Goal: Task Accomplishment & Management: Use online tool/utility

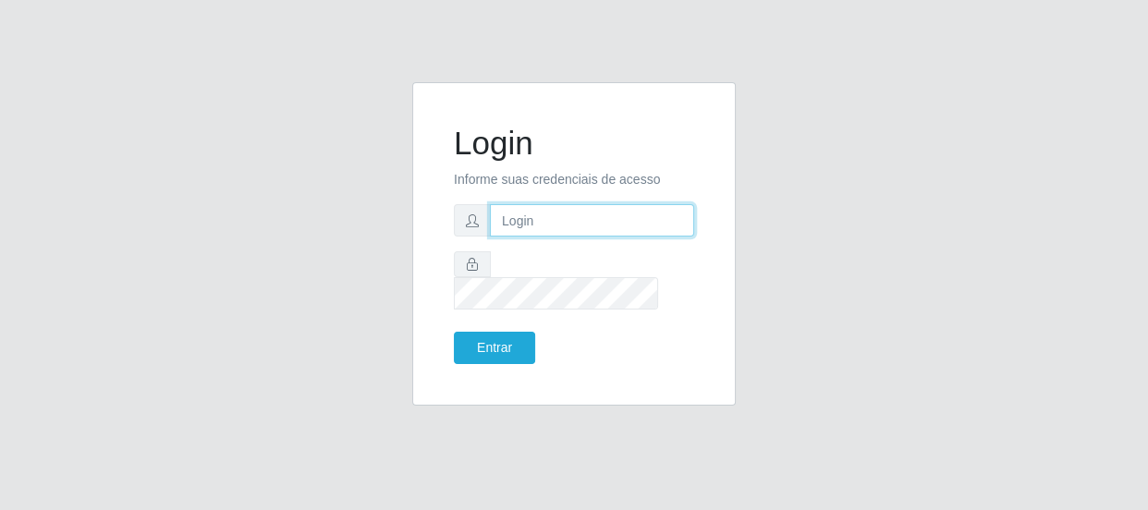
click at [603, 228] on input "text" at bounding box center [592, 220] width 204 height 32
type input "[EMAIL_ADDRESS][DOMAIN_NAME]"
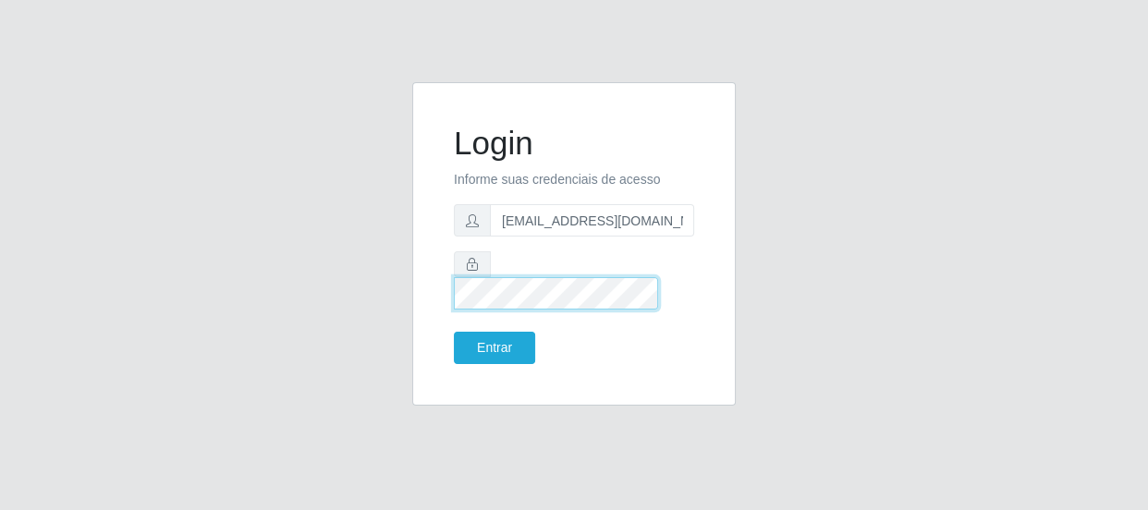
click at [454, 332] on button "Entrar" at bounding box center [494, 348] width 81 height 32
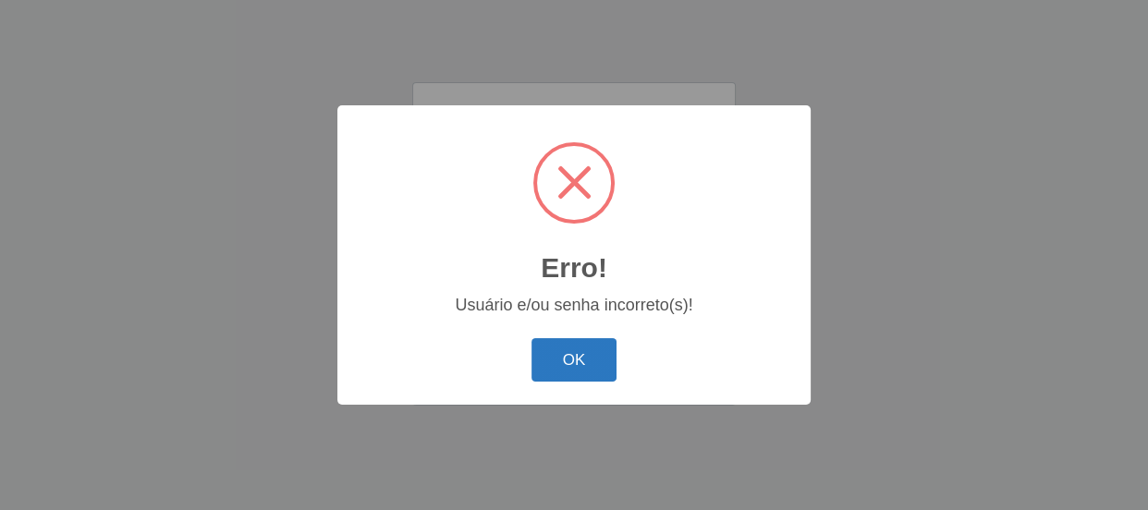
click at [606, 354] on button "OK" at bounding box center [575, 359] width 86 height 43
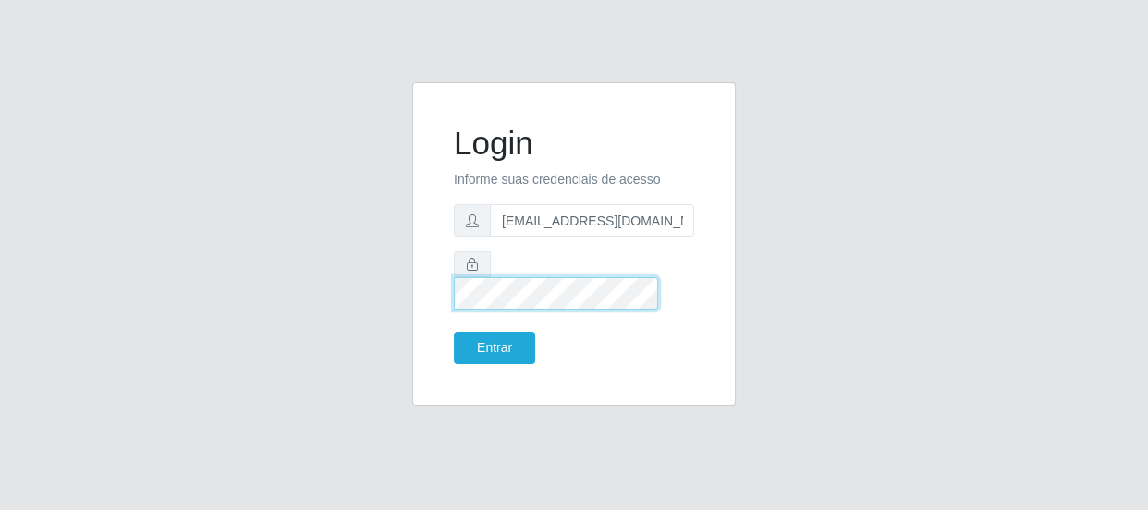
click at [454, 332] on button "Entrar" at bounding box center [494, 348] width 81 height 32
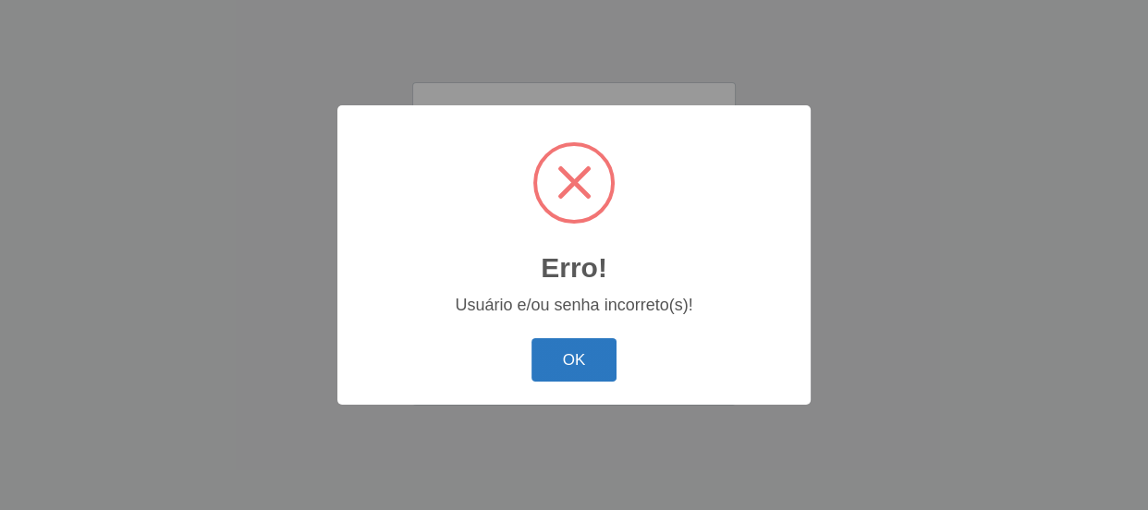
click at [568, 352] on button "OK" at bounding box center [575, 359] width 86 height 43
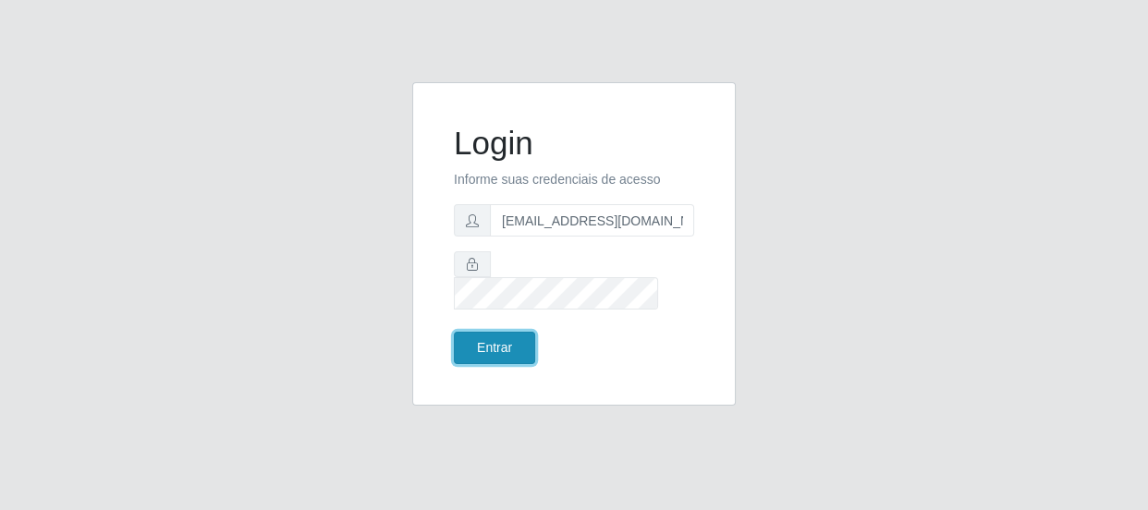
click at [485, 332] on button "Entrar" at bounding box center [494, 348] width 81 height 32
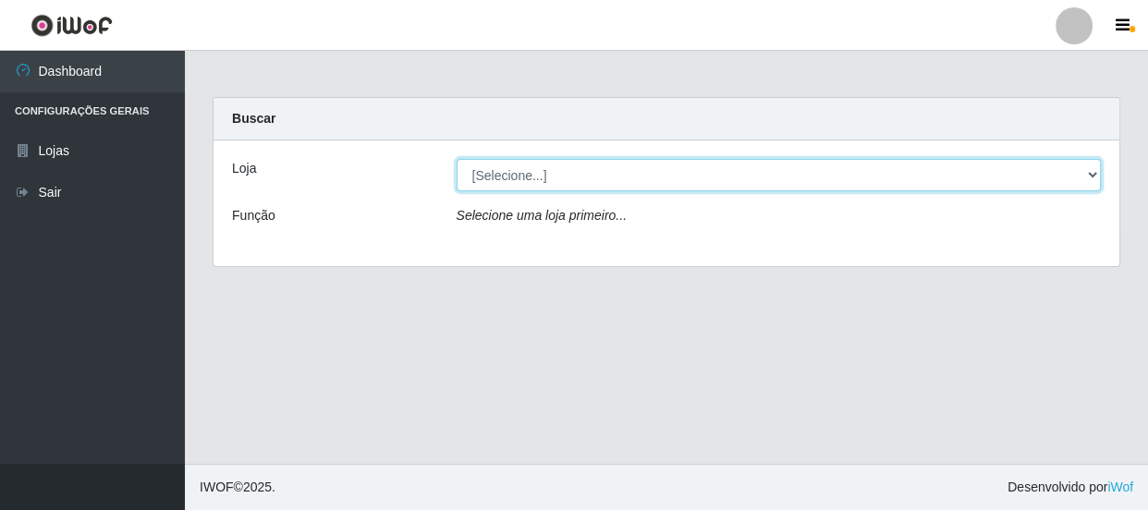
click at [1091, 170] on select "[Selecione...] Hiper Queiroz - [GEOGRAPHIC_DATA]" at bounding box center [779, 175] width 645 height 32
select select "513"
click at [457, 159] on select "[Selecione...] Hiper Queiroz - [GEOGRAPHIC_DATA]" at bounding box center [779, 175] width 645 height 32
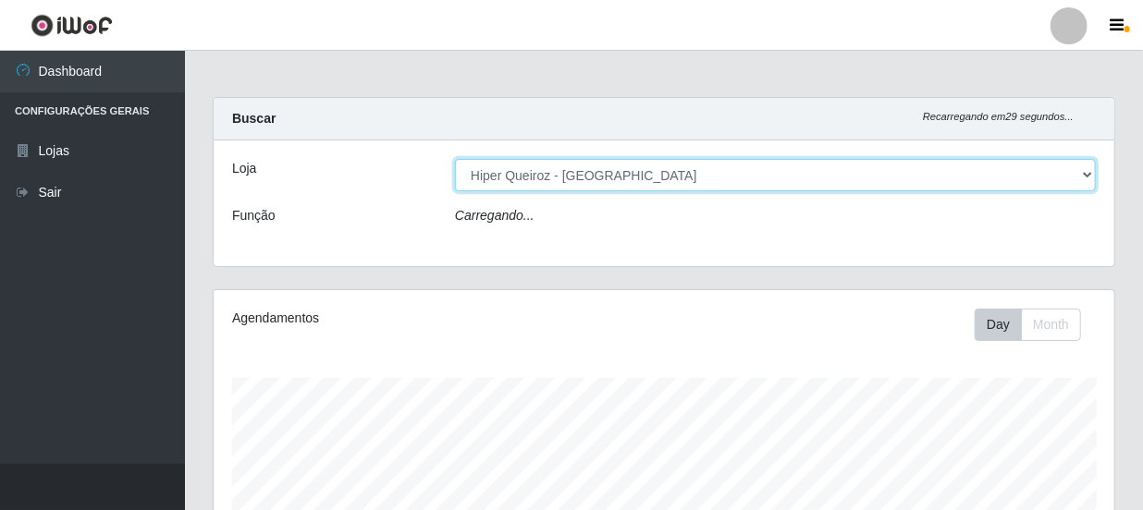
scroll to position [384, 901]
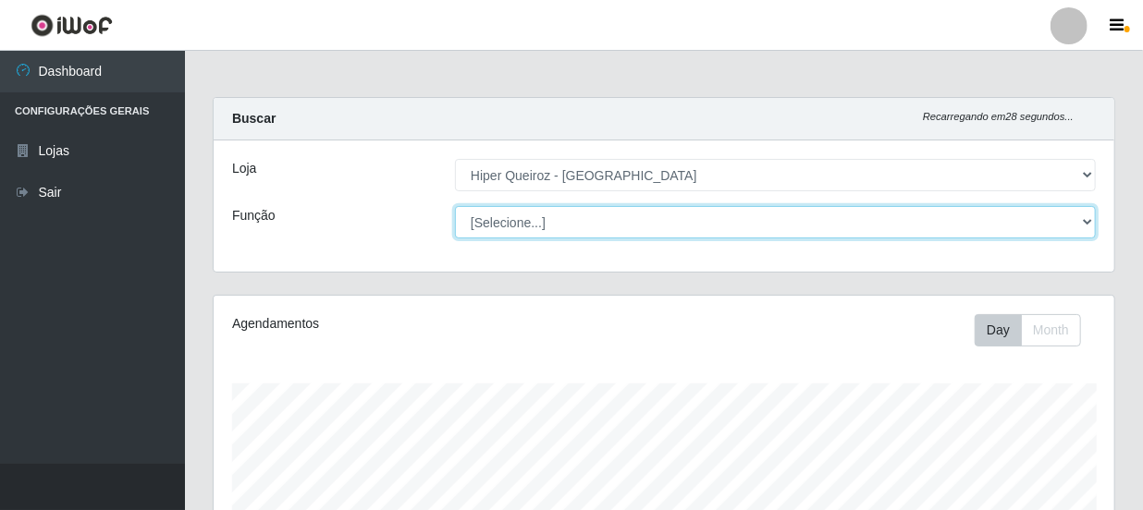
click at [526, 227] on select "[Selecione...] Embalador Embalador + Embalador ++ Operador de Caixa Operador de…" at bounding box center [775, 222] width 641 height 32
select select "1"
click at [455, 206] on select "[Selecione...] Embalador Embalador + Embalador ++ Operador de Caixa Operador de…" at bounding box center [775, 222] width 641 height 32
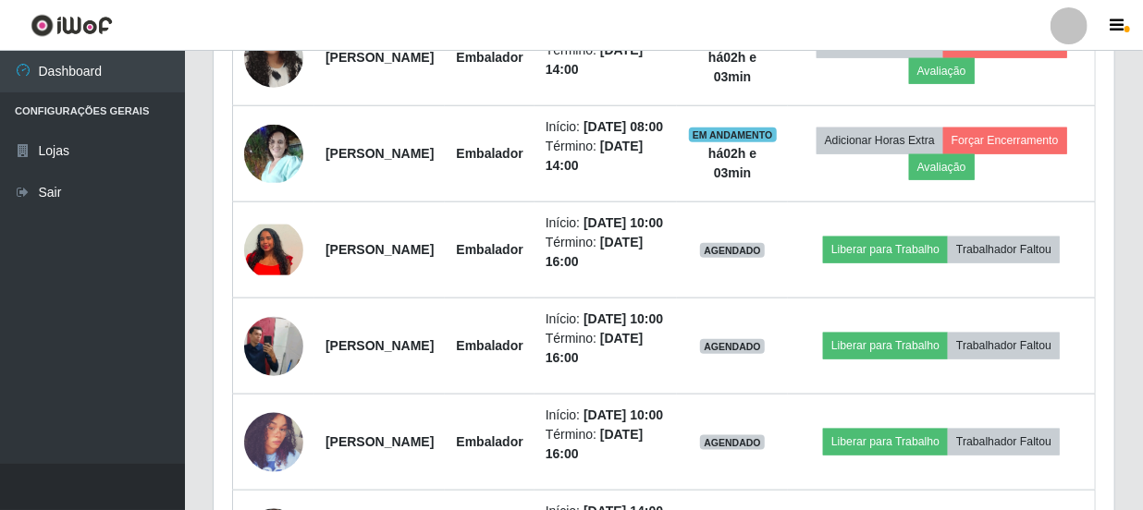
scroll to position [841, 0]
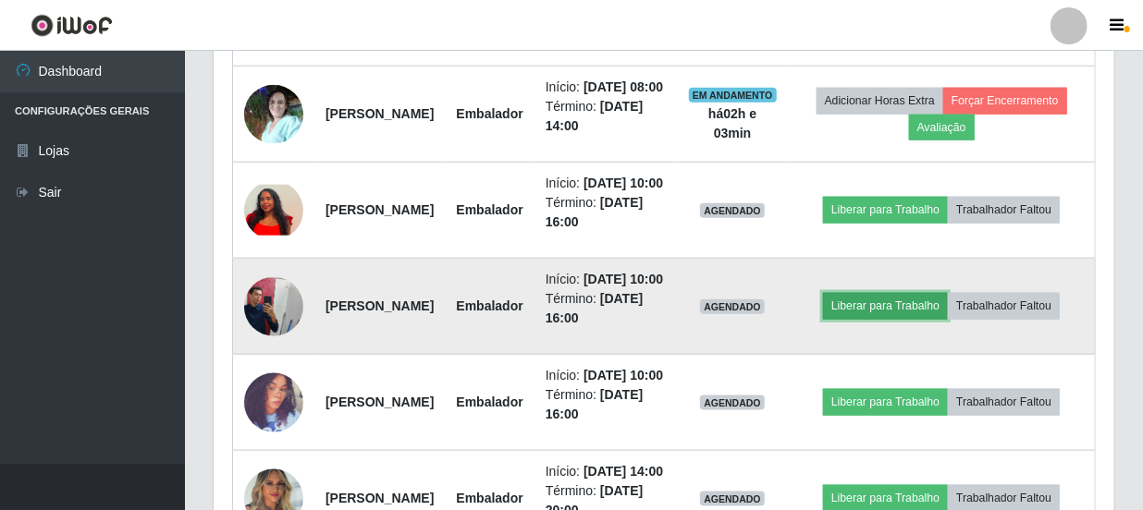
click at [948, 319] on button "Liberar para Trabalho" at bounding box center [885, 306] width 125 height 26
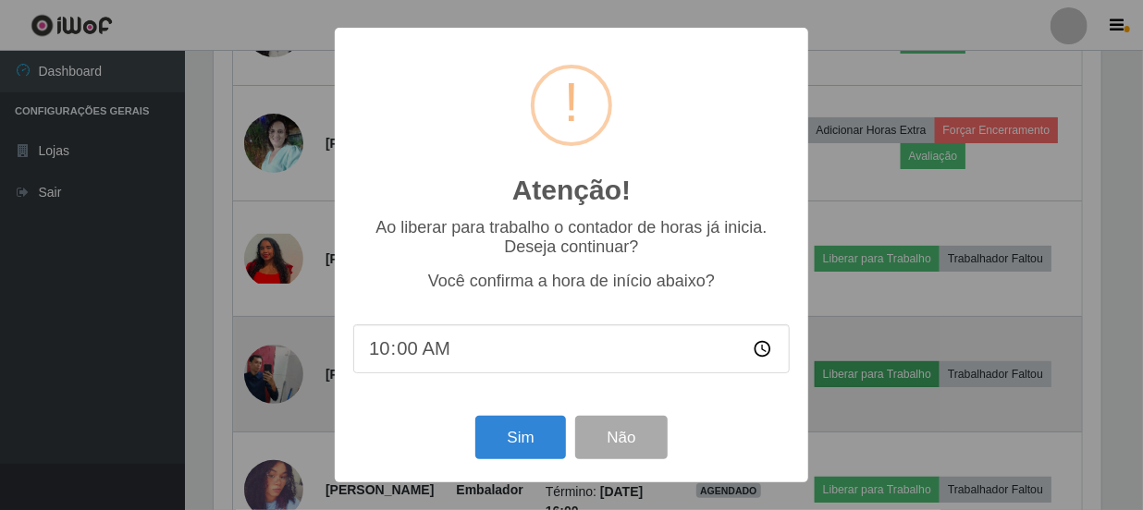
scroll to position [384, 892]
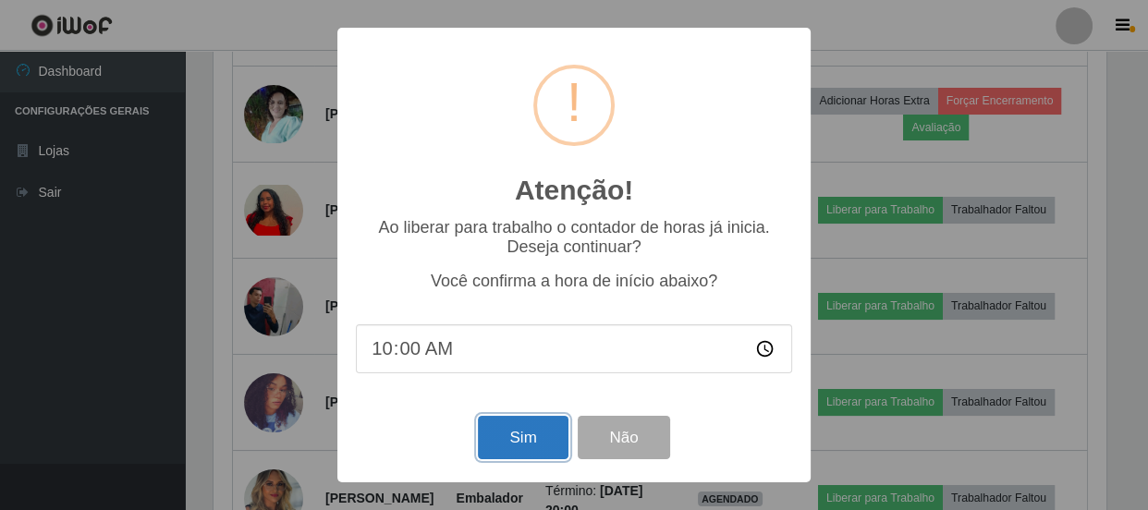
click at [545, 436] on button "Sim" at bounding box center [523, 437] width 90 height 43
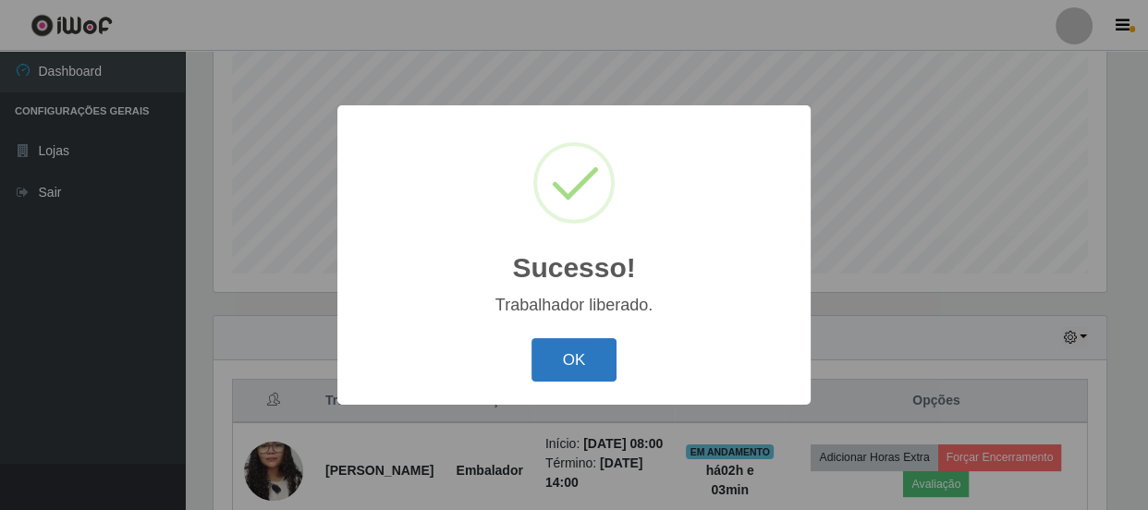
click at [559, 350] on button "OK" at bounding box center [575, 359] width 86 height 43
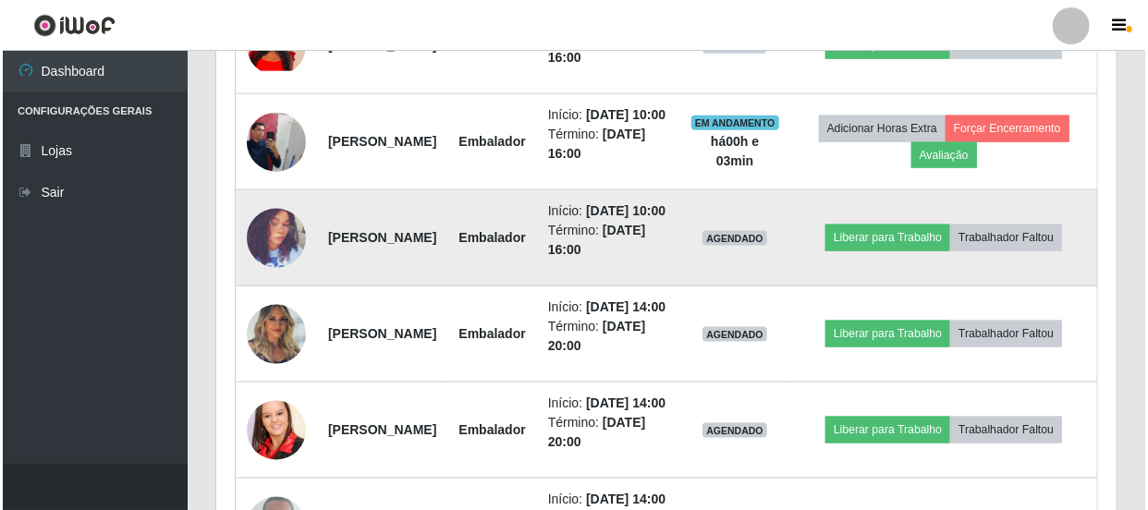
scroll to position [976, 0]
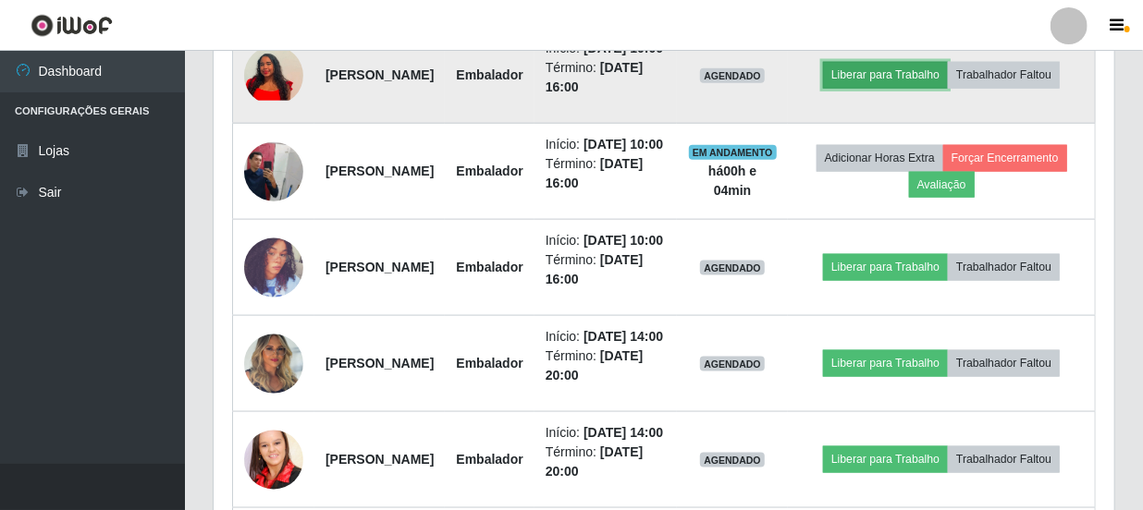
click at [948, 88] on button "Liberar para Trabalho" at bounding box center [885, 75] width 125 height 26
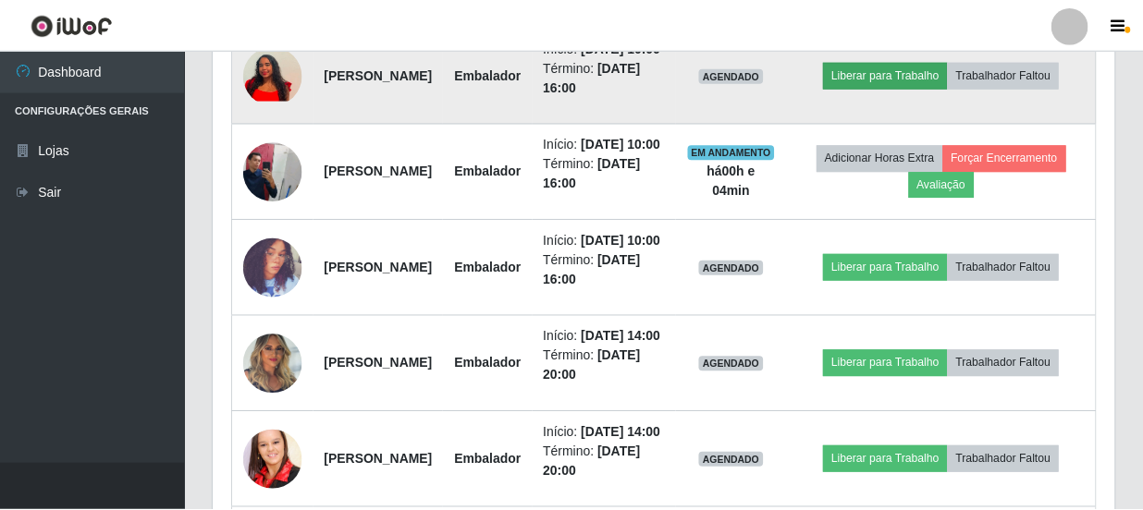
scroll to position [384, 892]
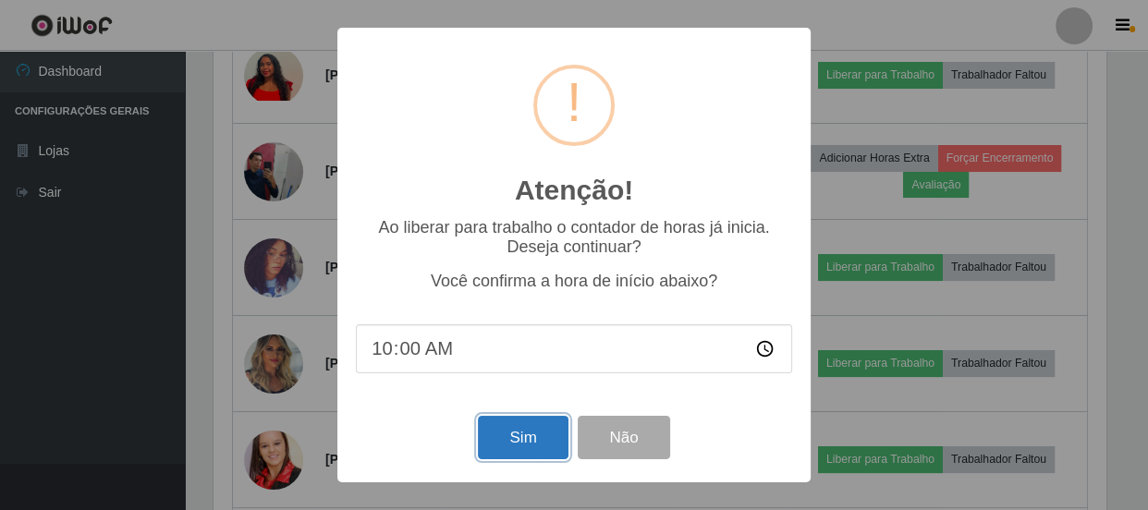
click at [511, 430] on button "Sim" at bounding box center [523, 437] width 90 height 43
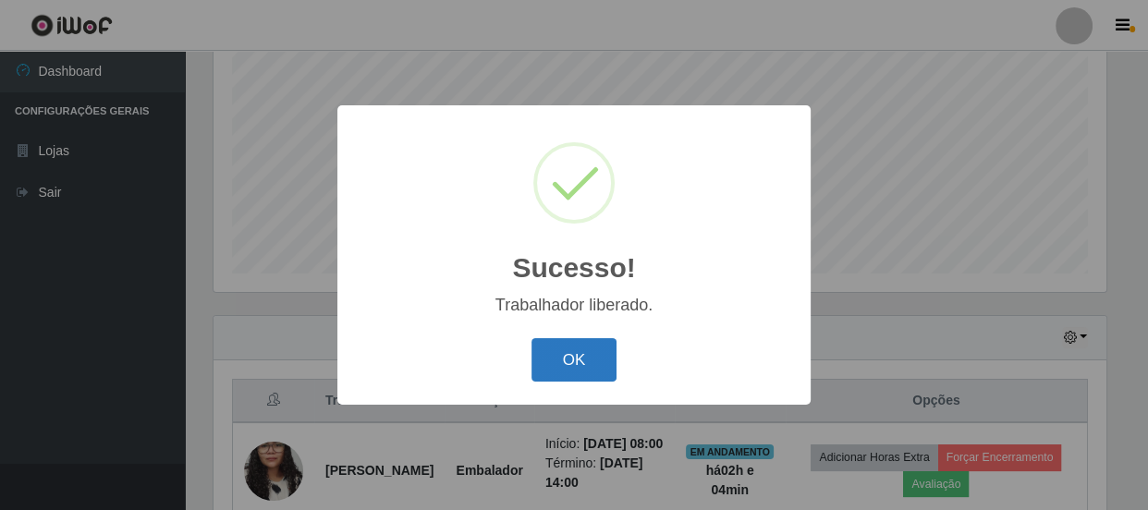
click at [575, 367] on button "OK" at bounding box center [575, 359] width 86 height 43
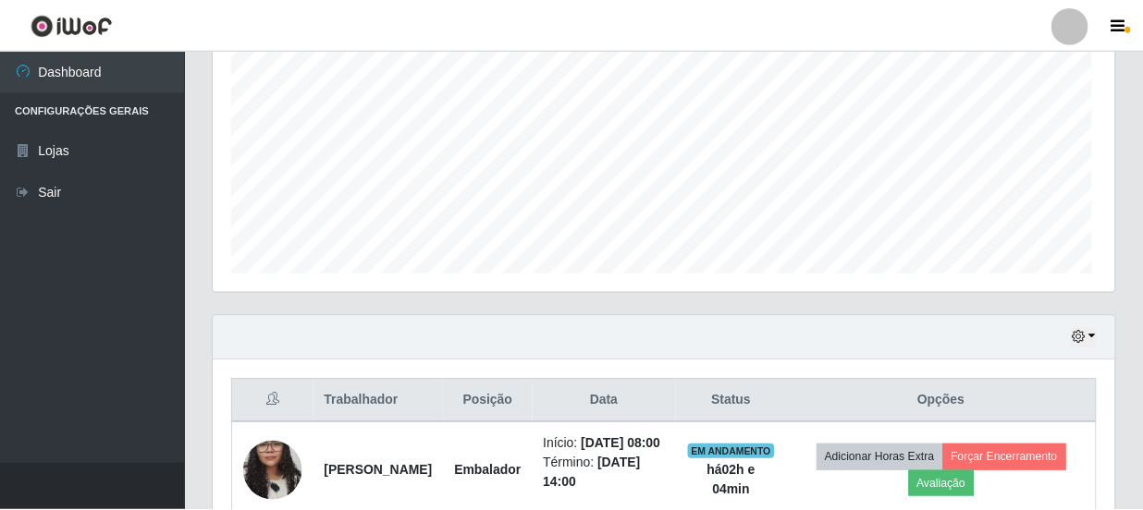
scroll to position [384, 901]
